Goal: Contribute content

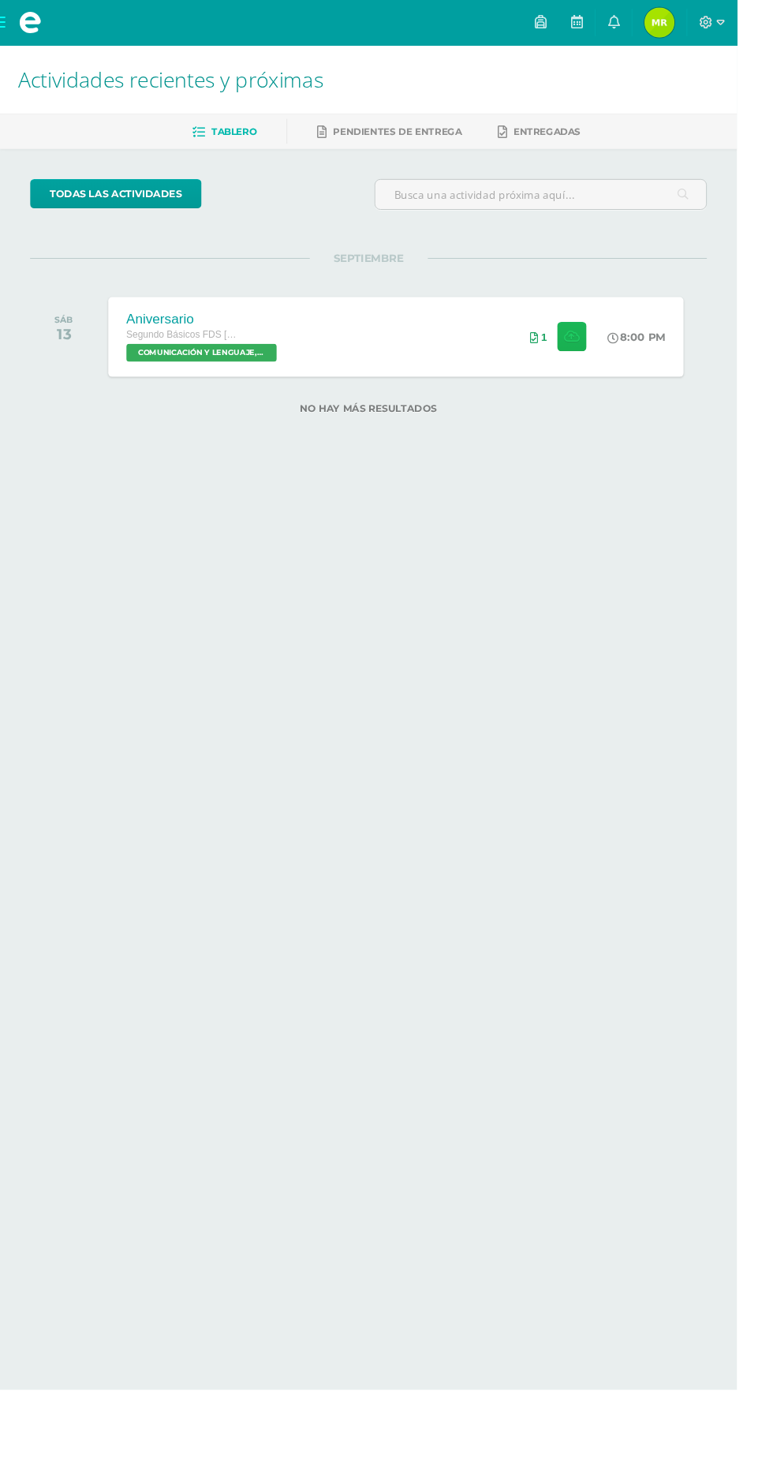
click at [588, 353] on button at bounding box center [600, 353] width 31 height 31
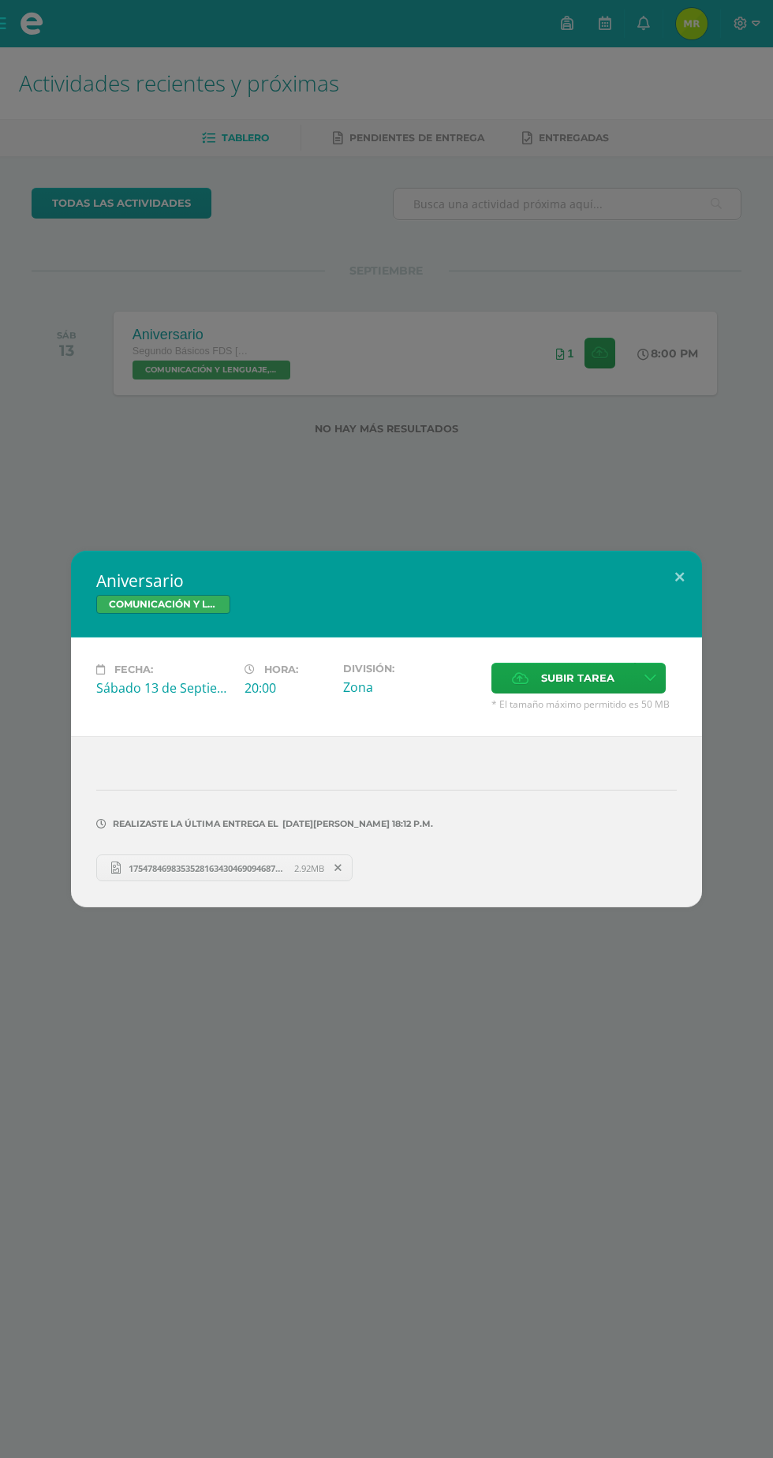
click at [204, 870] on span "17547846983535281634304690946873.jpg" at bounding box center [208, 868] width 174 height 12
click at [641, 503] on div "Aniversario COMUNICACIÓN Y LENGUAJE, IDIOMA ESPAÑOL Fecha: [DATE] Hora: 20:00 D…" at bounding box center [386, 729] width 773 height 1458
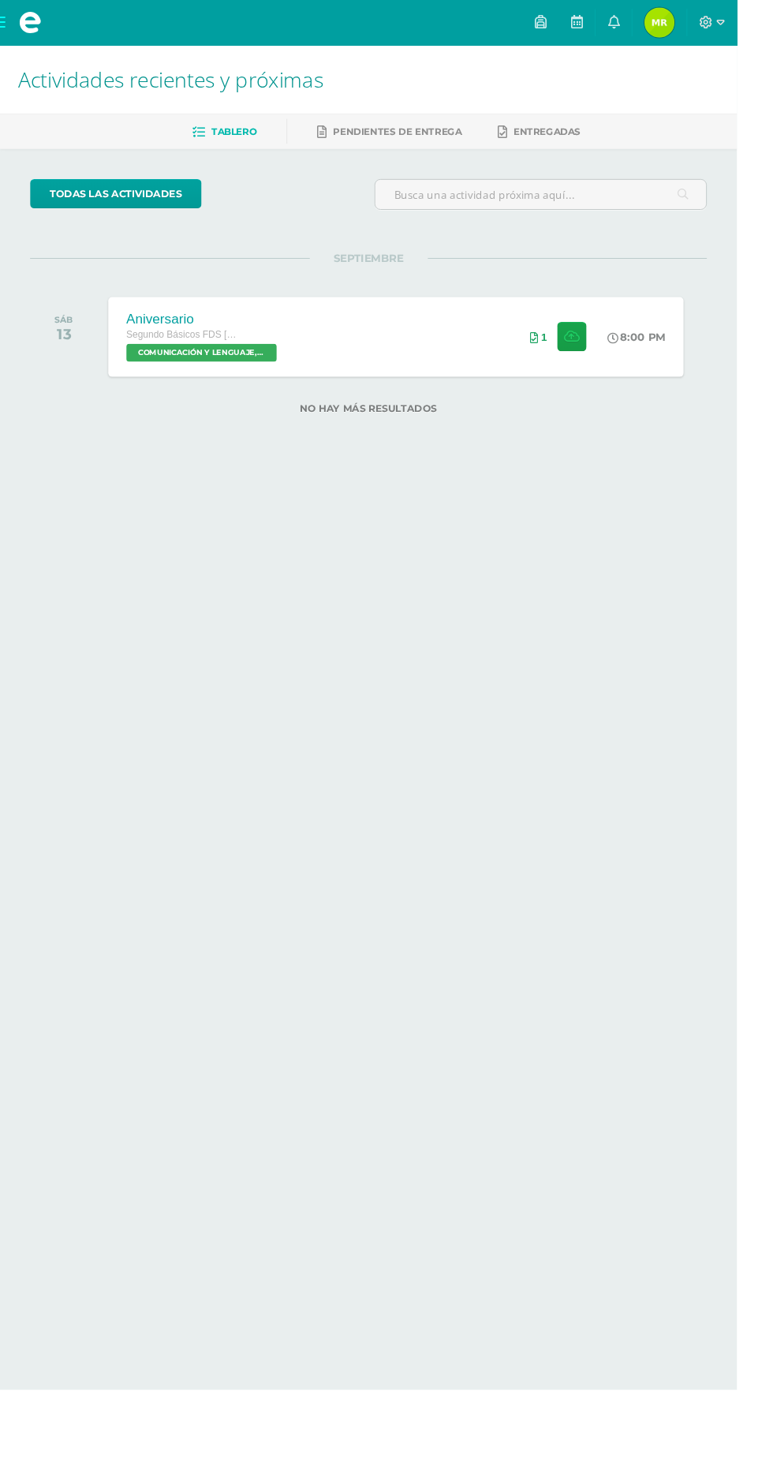
click at [612, 287] on div "SEPTIEMBRE SÁB 13 Aniversario Segundo Básicos FDS [DATE] COMUNICACIÓN Y LENGUAJ…" at bounding box center [387, 334] width 710 height 127
click at [395, 338] on div "Aniversario Segundo Básicos FDS [DATE] COMUNICACIÓN Y LENGUAJE, IDIOMA ESPAÑOL …" at bounding box center [416, 354] width 604 height 84
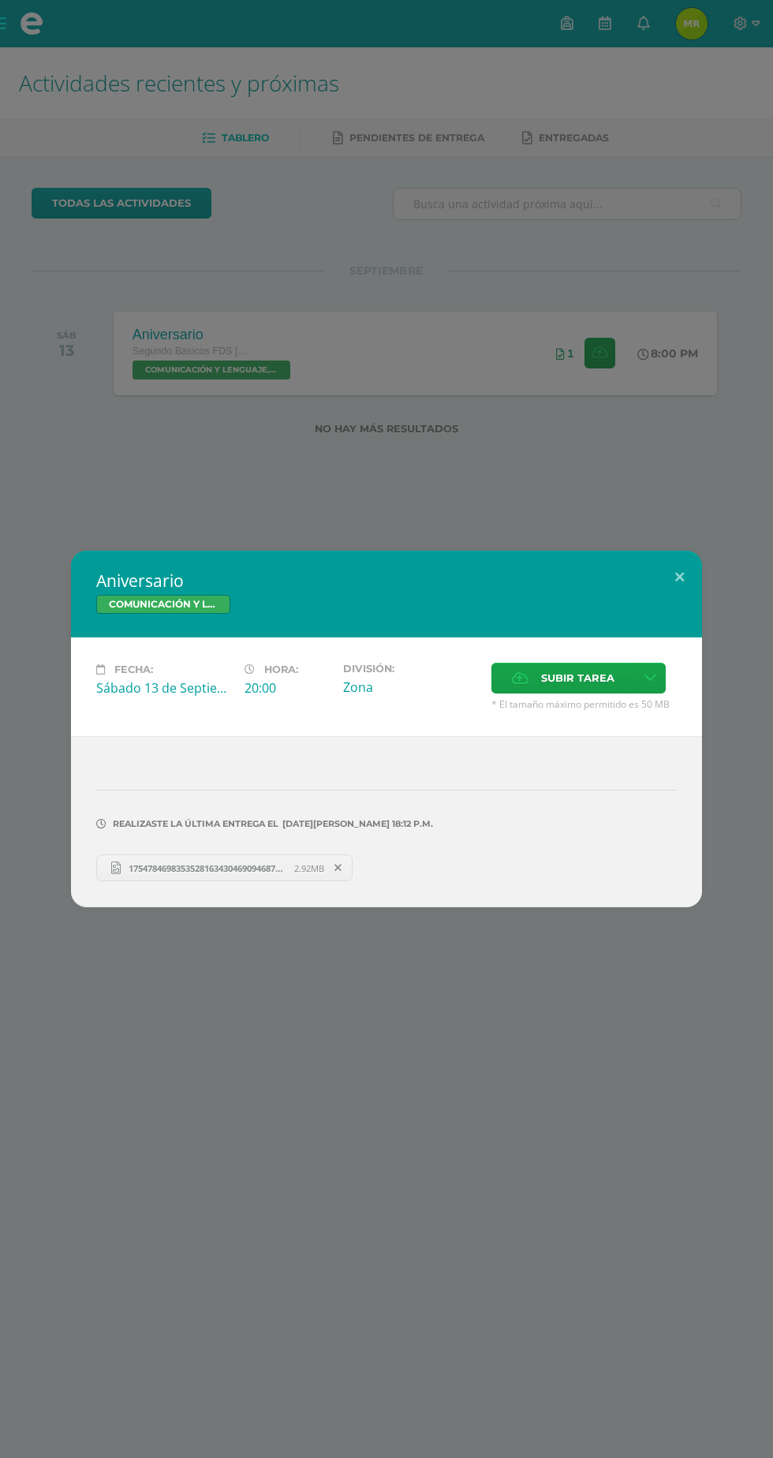
click at [598, 679] on span "Subir tarea" at bounding box center [577, 678] width 73 height 29
click at [0, 0] on input "Subir tarea" at bounding box center [0, 0] width 0 height 0
click at [458, 867] on span "IMG_20250913_161808147.jpg" at bounding box center [448, 868] width 137 height 12
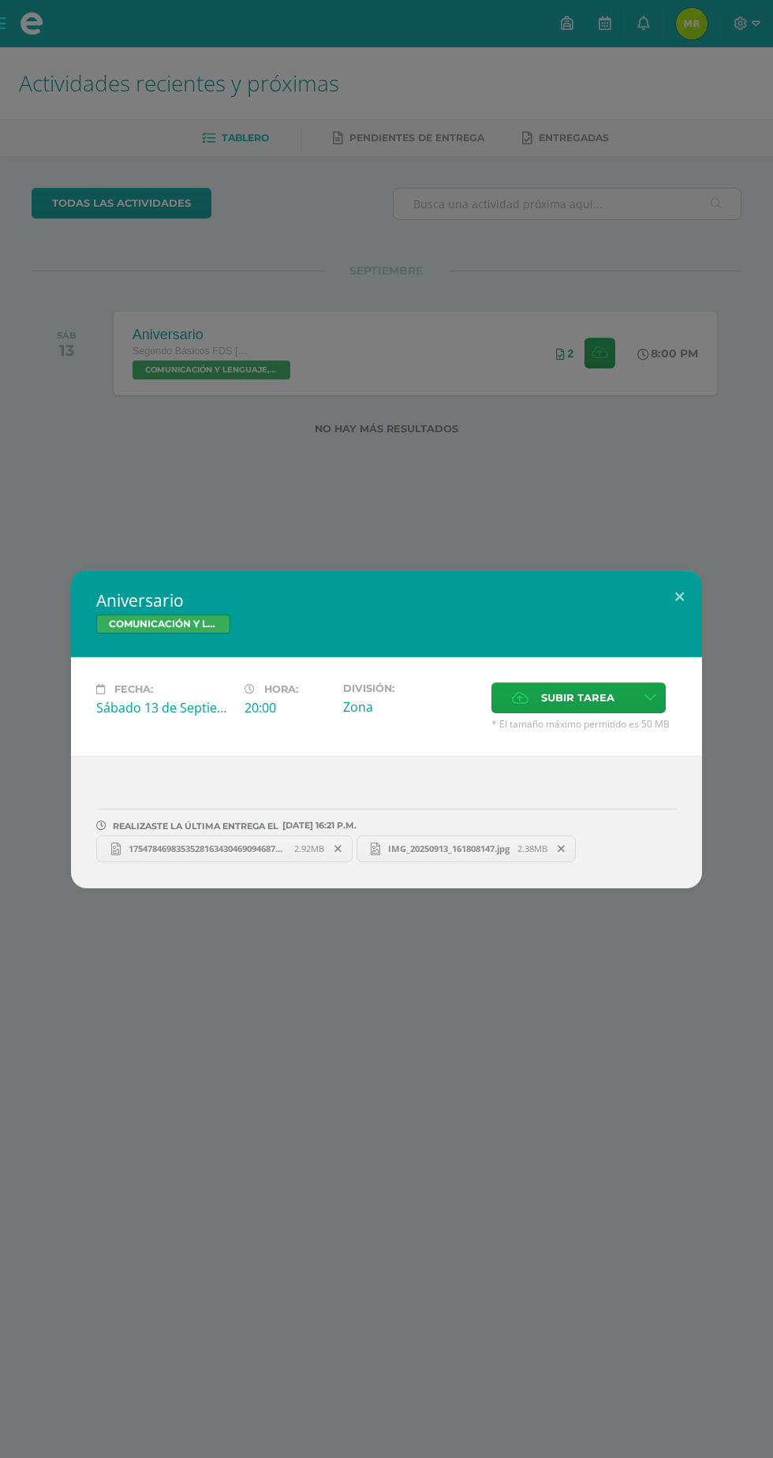
click at [469, 851] on span "IMG_20250913_161808147.jpg" at bounding box center [448, 849] width 137 height 12
